Goal: Information Seeking & Learning: Learn about a topic

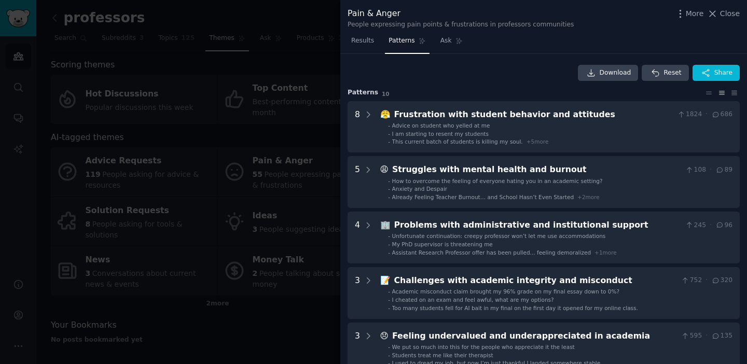
scroll to position [210, 0]
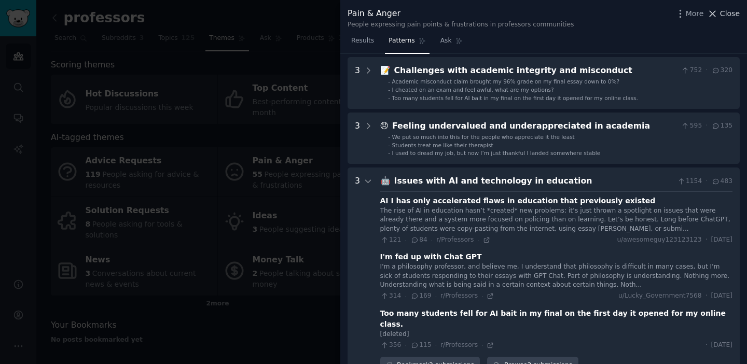
click at [727, 13] on span "Close" at bounding box center [730, 13] width 20 height 11
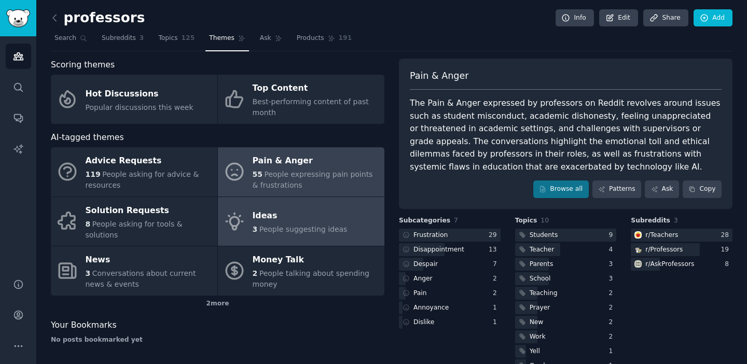
click at [308, 215] on div "Ideas" at bounding box center [300, 216] width 95 height 17
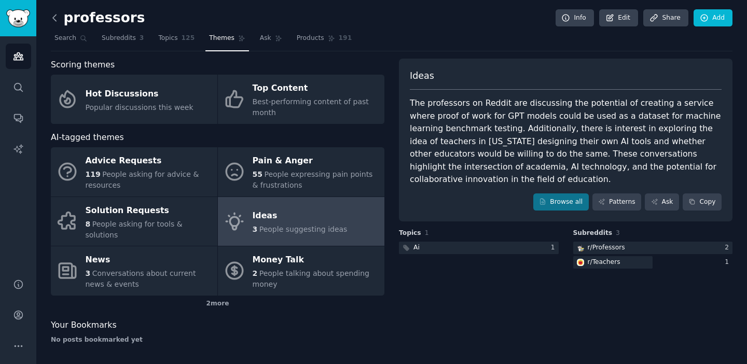
click at [51, 18] on icon at bounding box center [54, 17] width 11 height 11
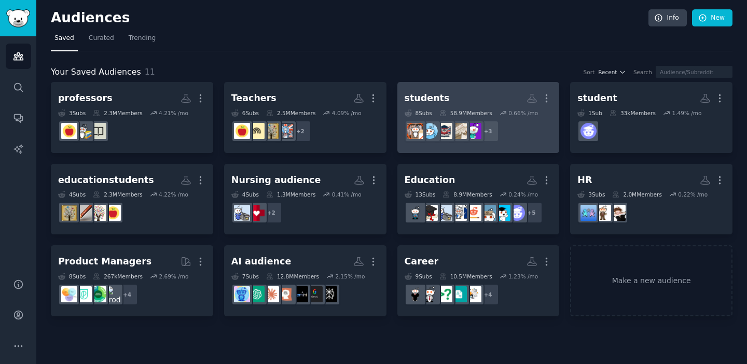
click at [475, 101] on h2 "students More" at bounding box center [478, 98] width 148 height 18
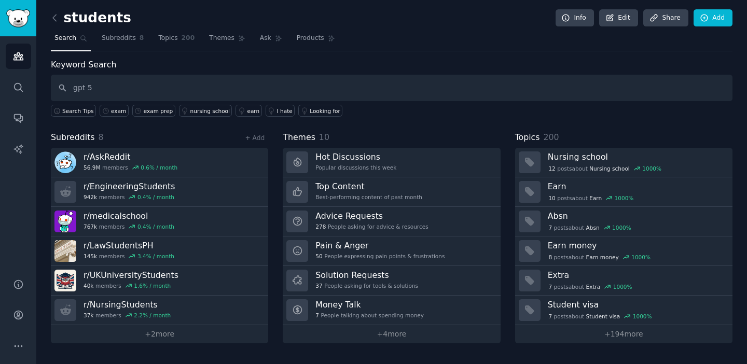
type input "gpt 5"
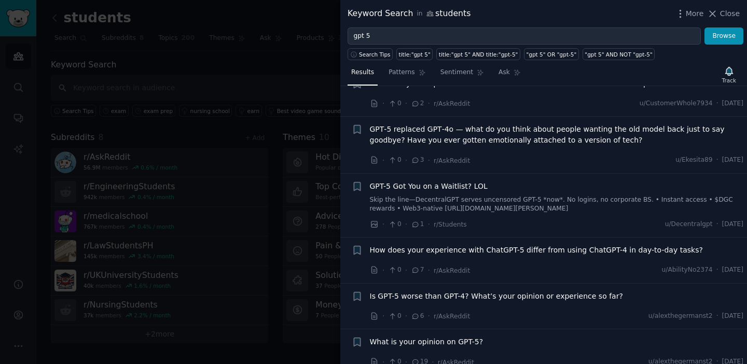
scroll to position [147, 0]
